Goal: Task Accomplishment & Management: Use online tool/utility

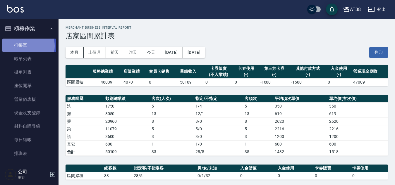
click at [25, 46] on link "打帳單" at bounding box center [29, 45] width 54 height 13
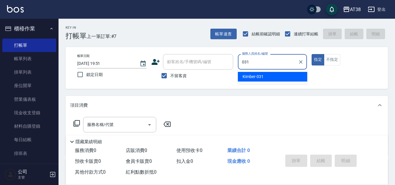
type input "Kimber-031"
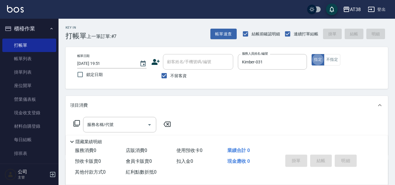
type button "true"
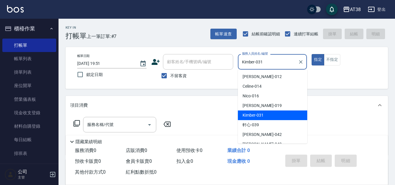
click at [267, 63] on input "Kimber-031" at bounding box center [267, 62] width 55 height 10
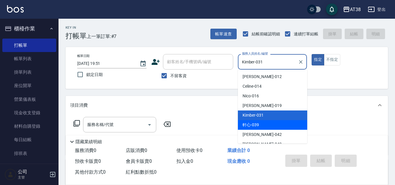
click at [261, 126] on div "軒心 -039" at bounding box center [272, 125] width 69 height 10
type input "軒心-039"
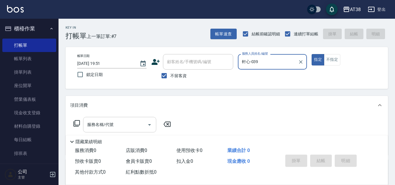
click at [99, 128] on input "服務名稱/代號" at bounding box center [115, 125] width 59 height 10
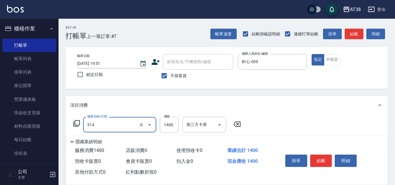
type input "染髮(長)(514)"
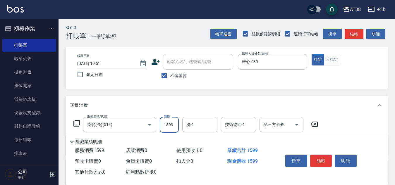
type input "1599"
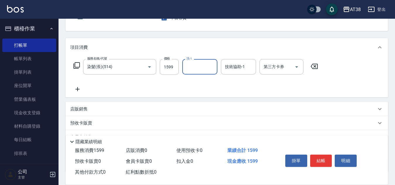
scroll to position [58, 0]
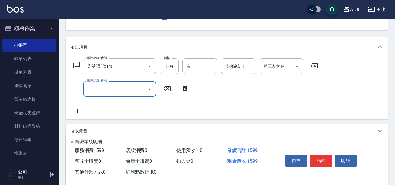
type input "4"
type input "哥德三劑護髮(708)"
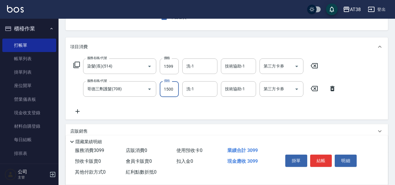
type input "1500"
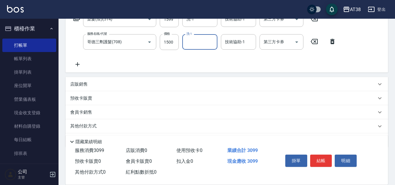
scroll to position [124, 0]
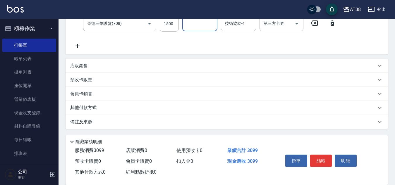
click at [80, 63] on p "店販銷售" at bounding box center [79, 66] width 18 height 6
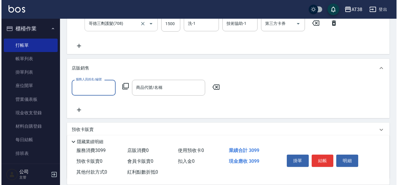
scroll to position [0, 0]
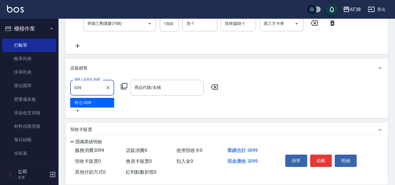
type input "軒心-039"
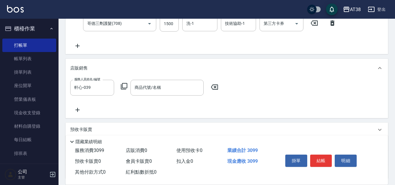
click at [123, 85] on icon at bounding box center [123, 86] width 7 height 7
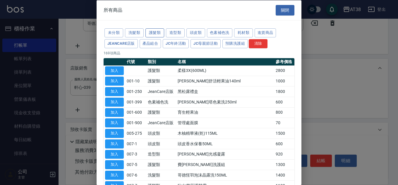
click at [151, 33] on button "護髮類" at bounding box center [154, 32] width 19 height 9
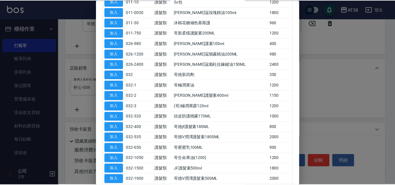
scroll to position [175, 0]
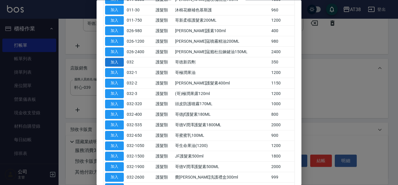
click at [121, 64] on button "加入" at bounding box center [114, 62] width 19 height 9
type input "哥徳新四劑"
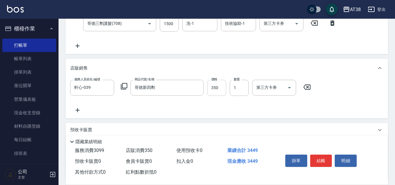
click at [217, 92] on input "350" at bounding box center [216, 88] width 19 height 16
type input "300"
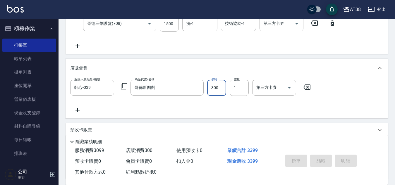
type input "[DATE] 19:54"
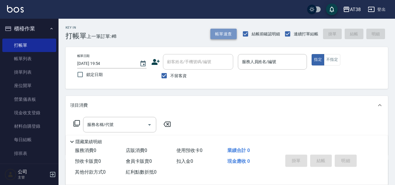
click at [221, 32] on button "帳單速查" at bounding box center [223, 34] width 26 height 11
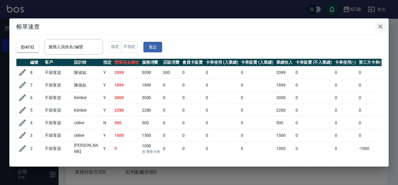
click at [380, 26] on icon "button" at bounding box center [379, 26] width 7 height 7
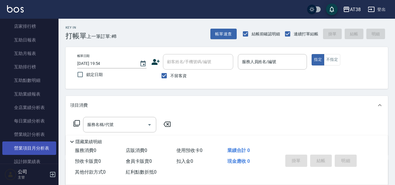
scroll to position [322, 0]
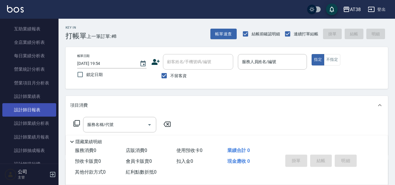
click at [37, 111] on link "設計師日報表" at bounding box center [29, 109] width 54 height 13
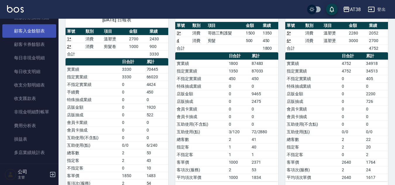
scroll to position [614, 0]
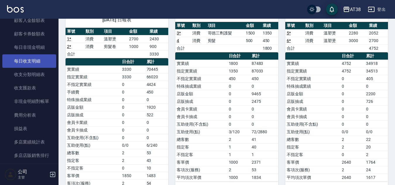
click at [30, 63] on link "每日收支明細" at bounding box center [29, 60] width 54 height 13
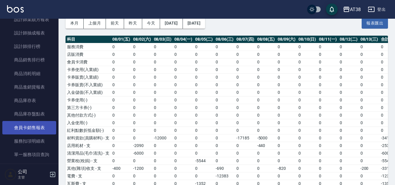
scroll to position [438, 0]
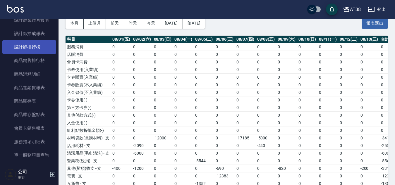
click at [38, 47] on link "設計師排行榜" at bounding box center [29, 46] width 54 height 13
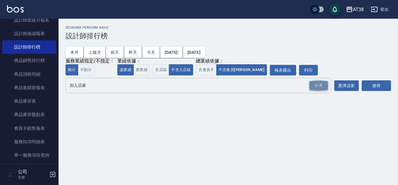
click at [315, 87] on div "全選" at bounding box center [318, 85] width 19 height 9
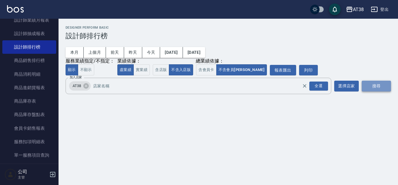
click at [363, 87] on button "搜尋" at bounding box center [375, 86] width 29 height 11
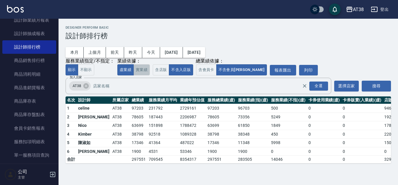
click at [146, 72] on button "實業績" at bounding box center [141, 69] width 16 height 11
click at [120, 72] on button "虛業績" at bounding box center [125, 69] width 16 height 11
click at [145, 73] on button "實業績" at bounding box center [141, 69] width 16 height 11
